Goal: Information Seeking & Learning: Check status

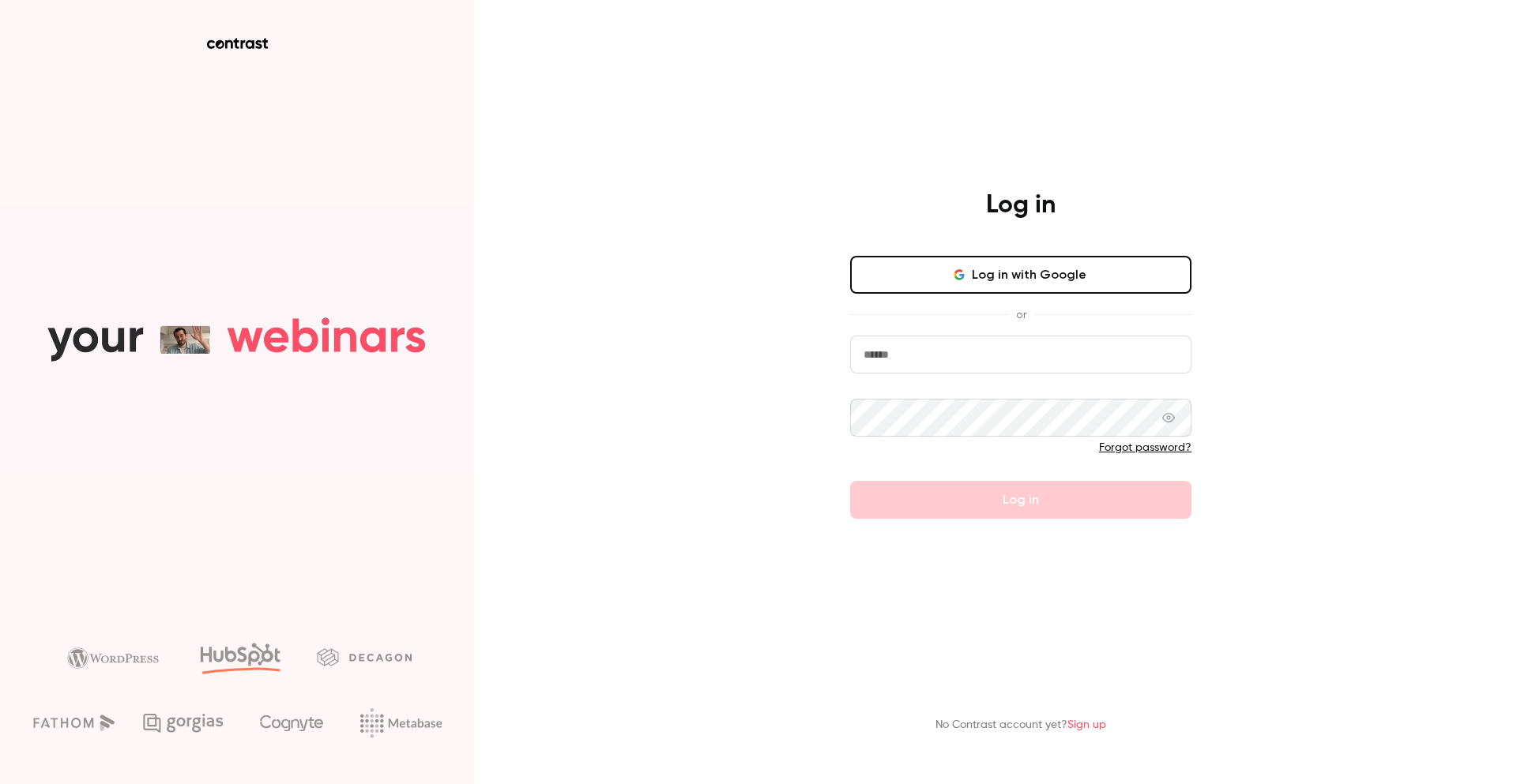
click at [1033, 269] on button "Log in with Google" at bounding box center [1020, 274] width 341 height 38
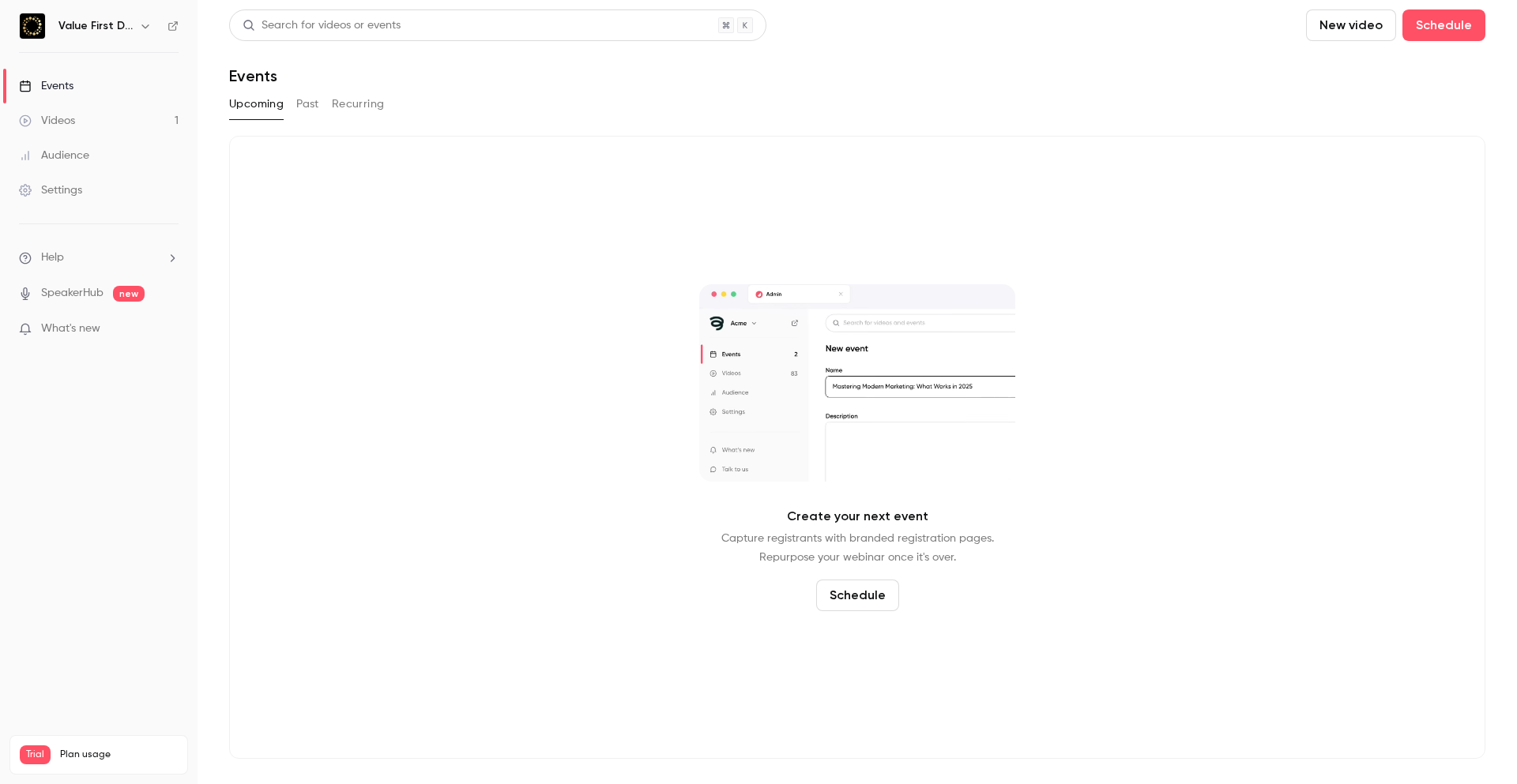
click at [97, 116] on link "Videos 1" at bounding box center [99, 120] width 198 height 34
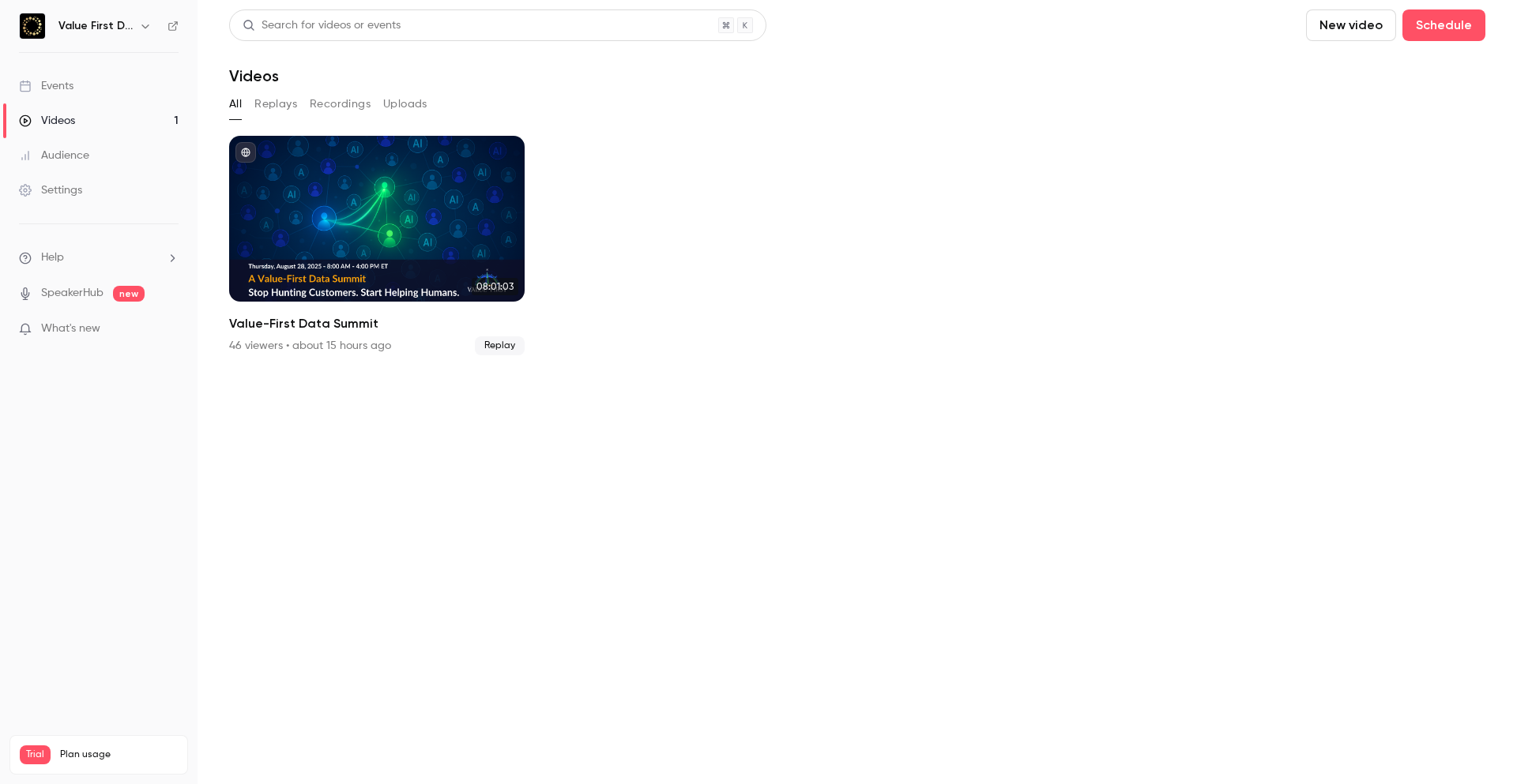
click at [99, 88] on link "Events" at bounding box center [99, 86] width 198 height 34
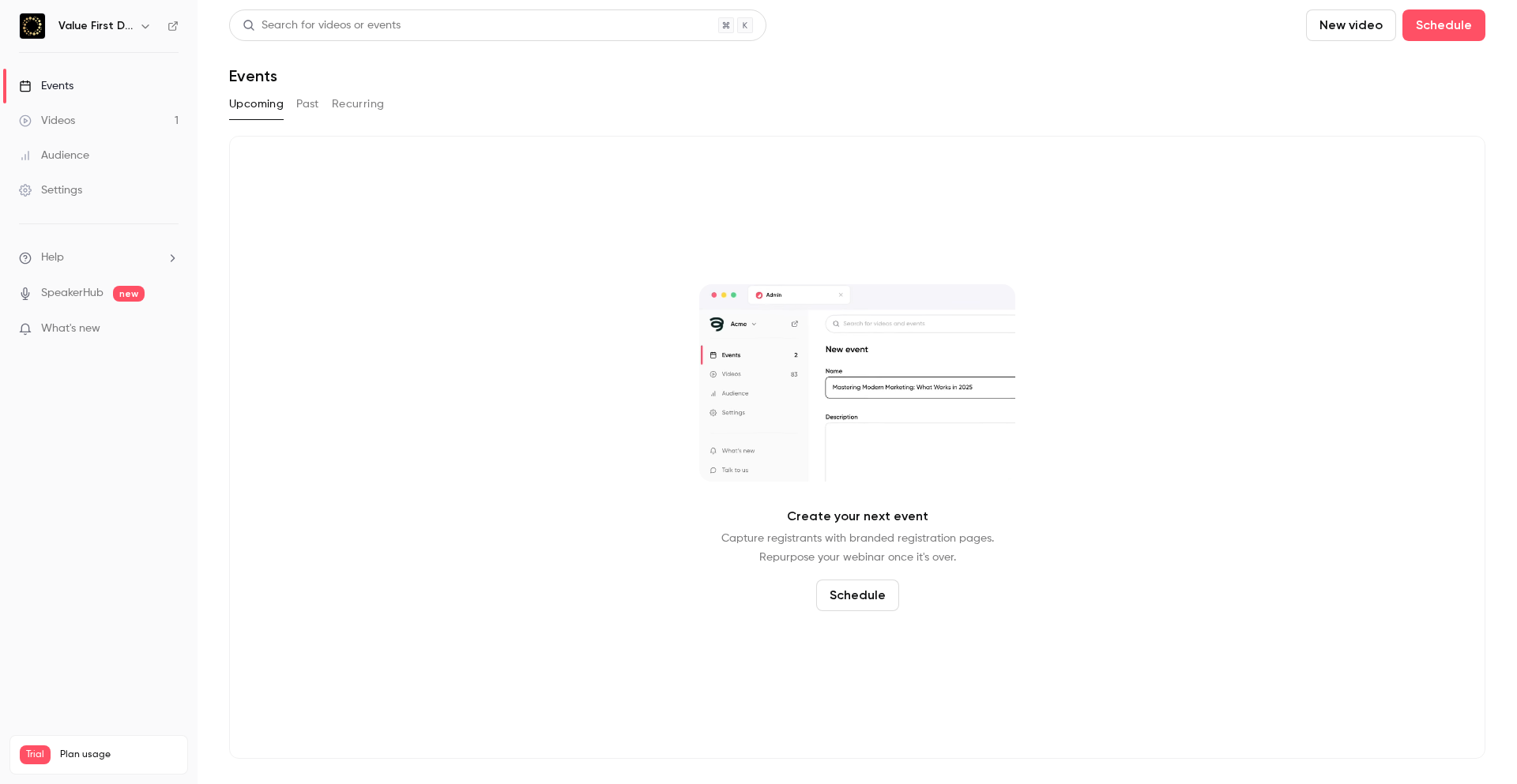
click at [300, 102] on button "Past" at bounding box center [308, 104] width 23 height 26
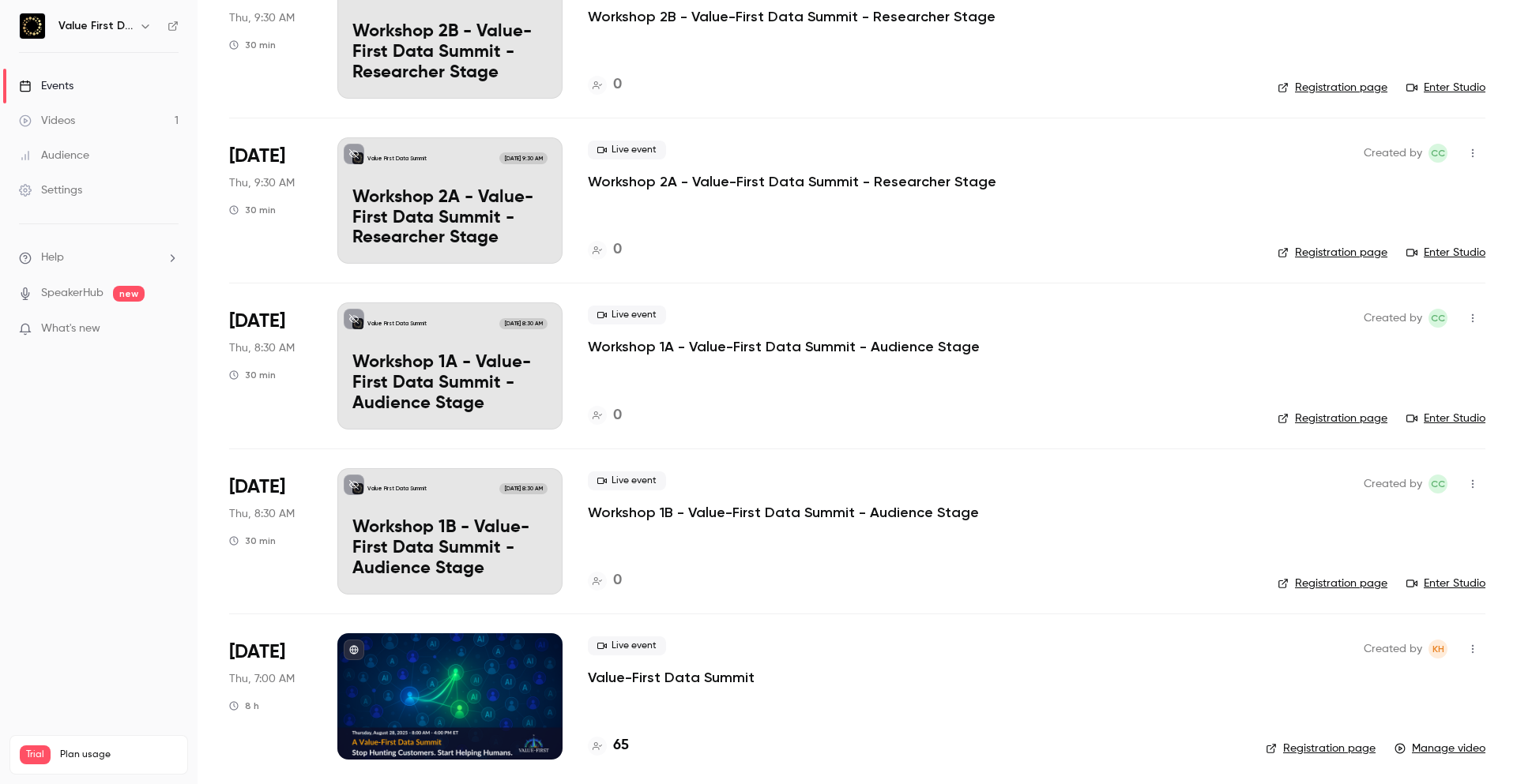
scroll to position [2152, 0]
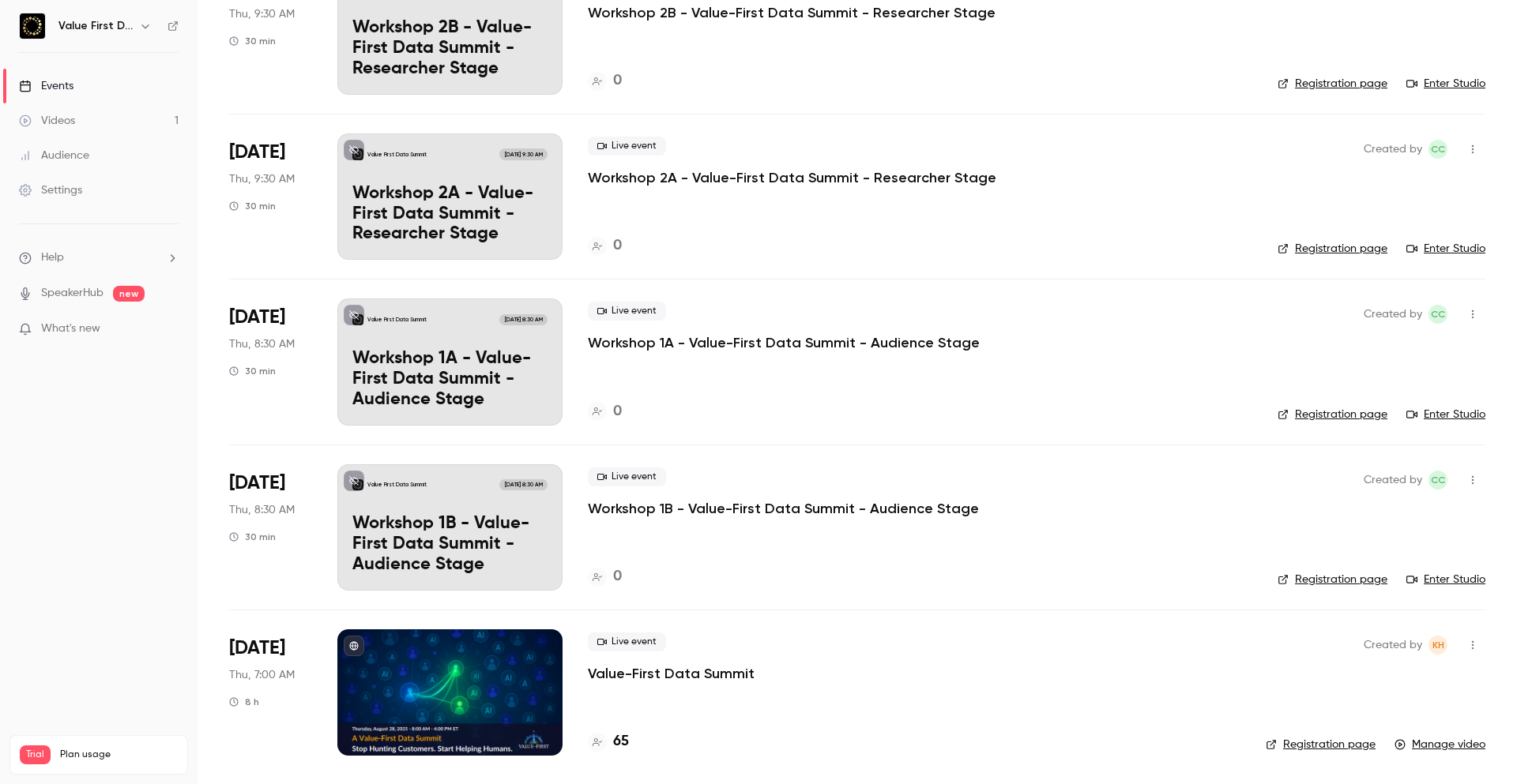
click at [418, 676] on div at bounding box center [449, 692] width 225 height 126
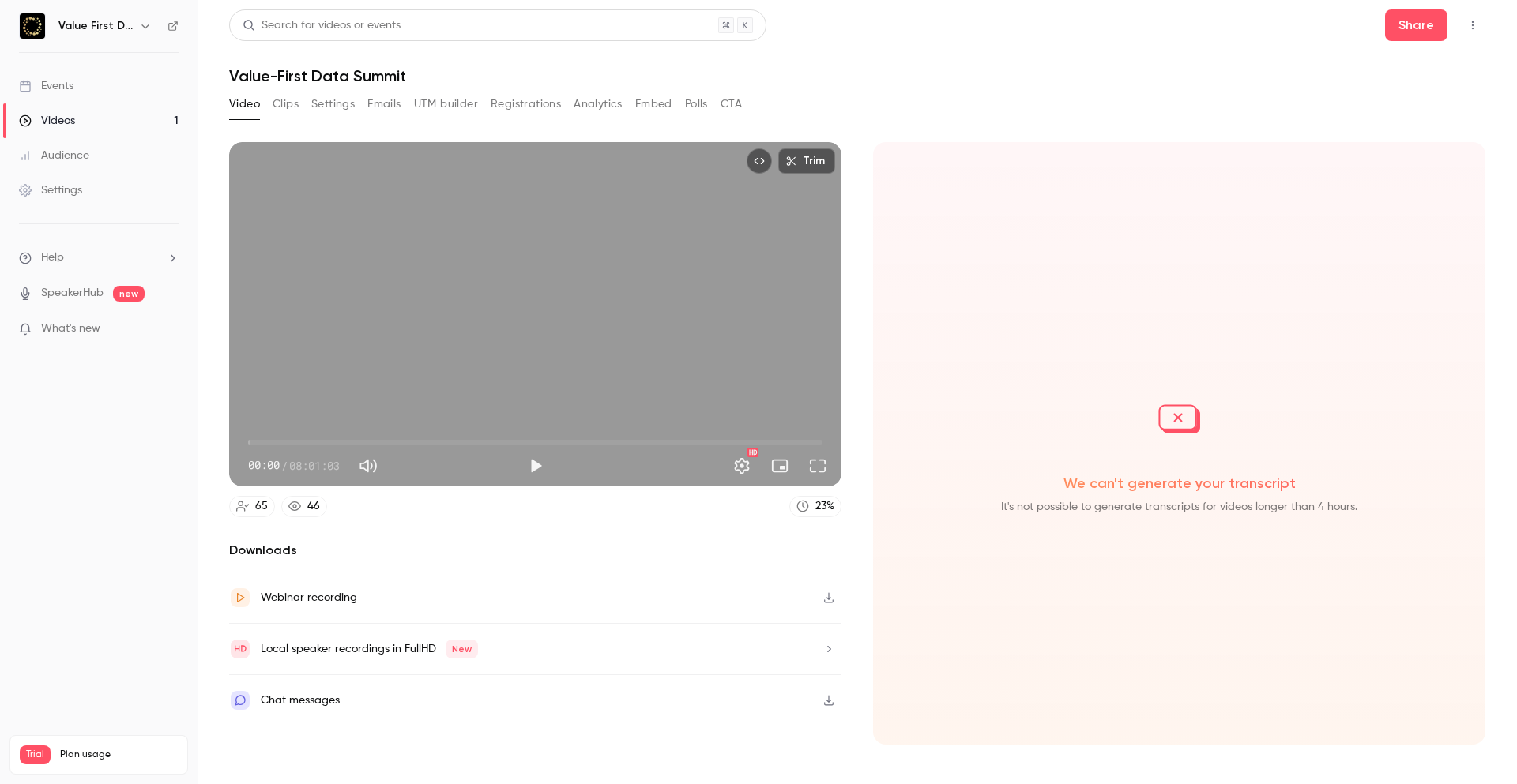
click at [532, 99] on button "Registrations" at bounding box center [526, 104] width 71 height 26
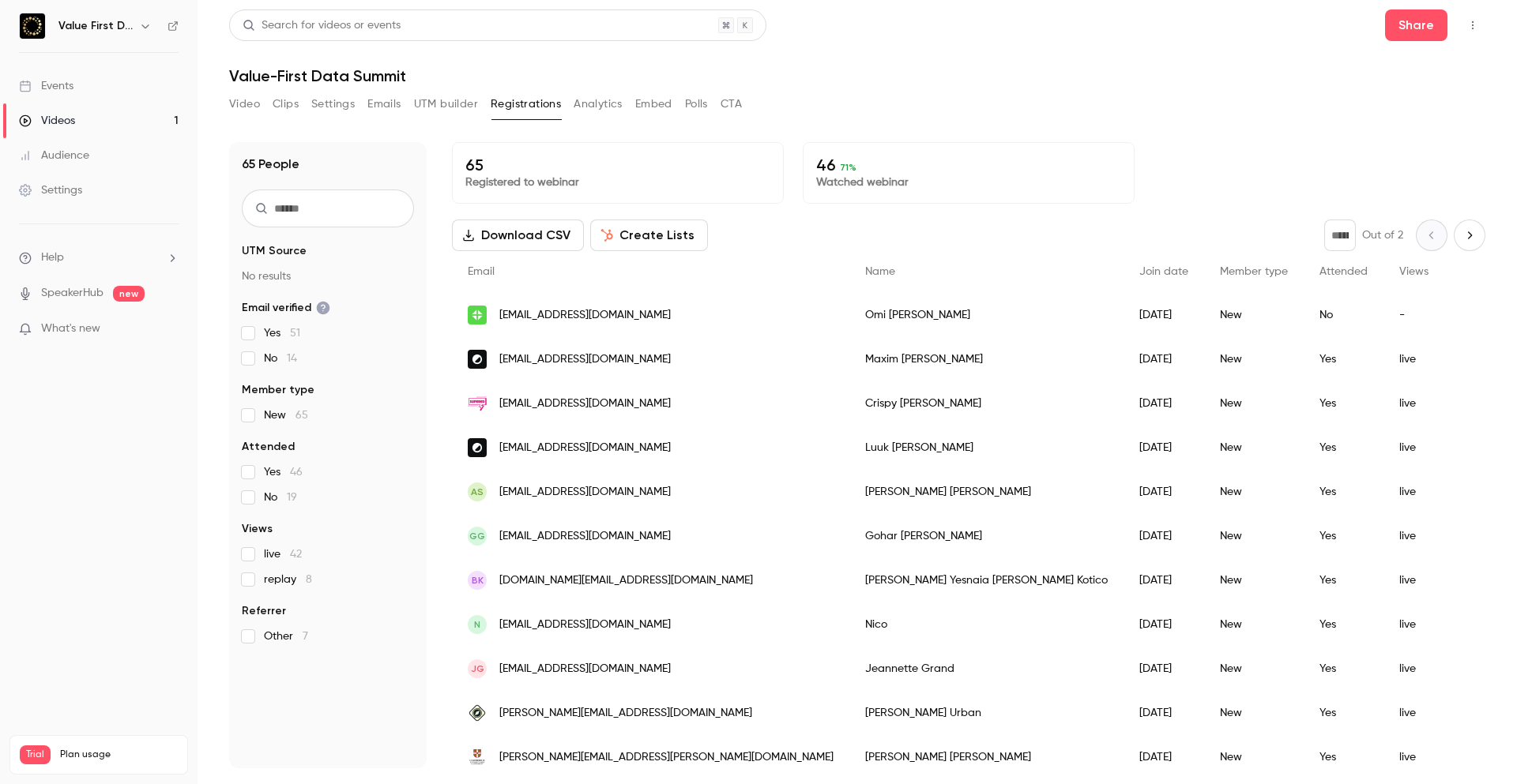
click at [602, 99] on button "Analytics" at bounding box center [598, 104] width 49 height 26
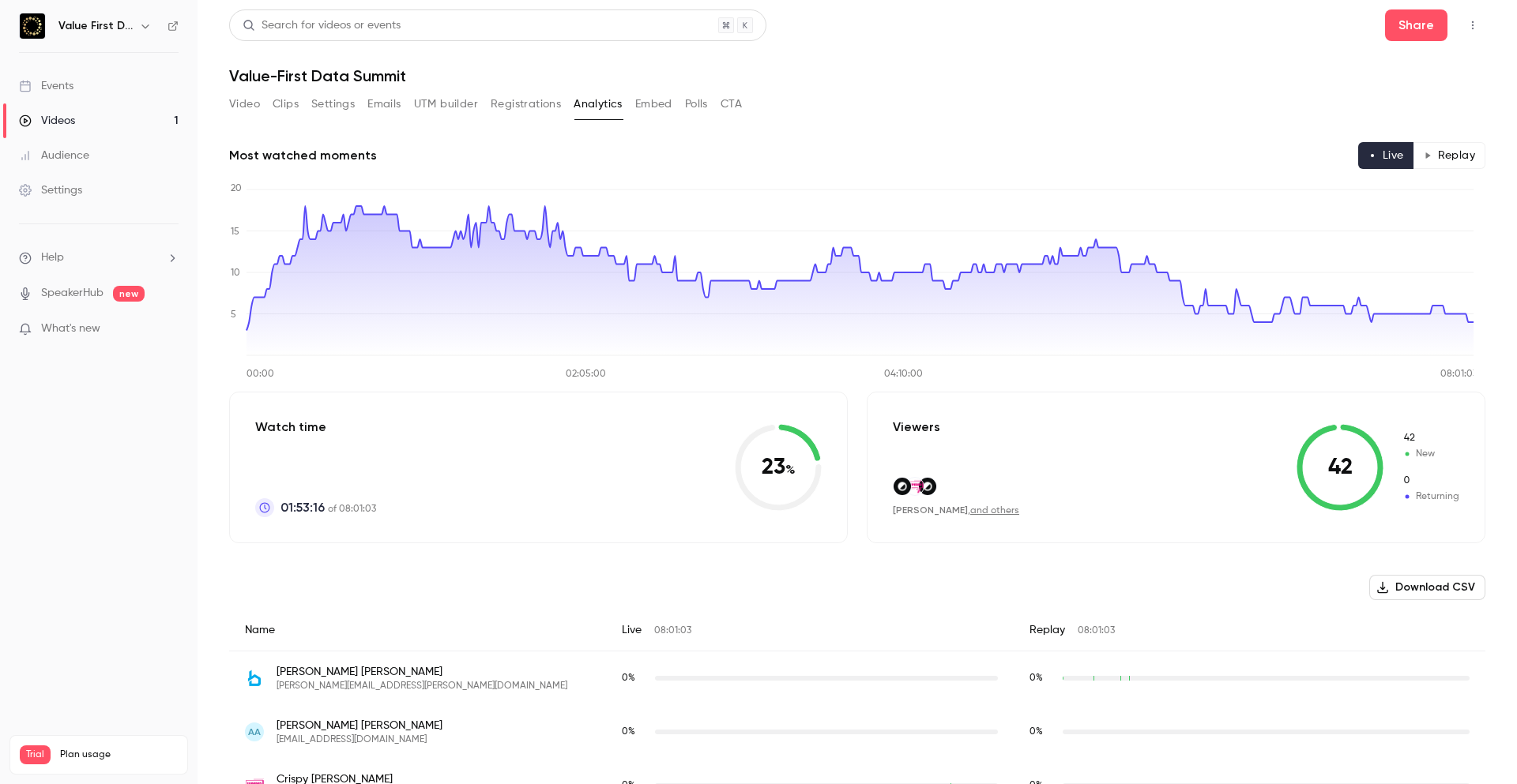
click at [970, 513] on link "and others" at bounding box center [995, 511] width 49 height 10
